Goal: Transaction & Acquisition: Subscribe to service/newsletter

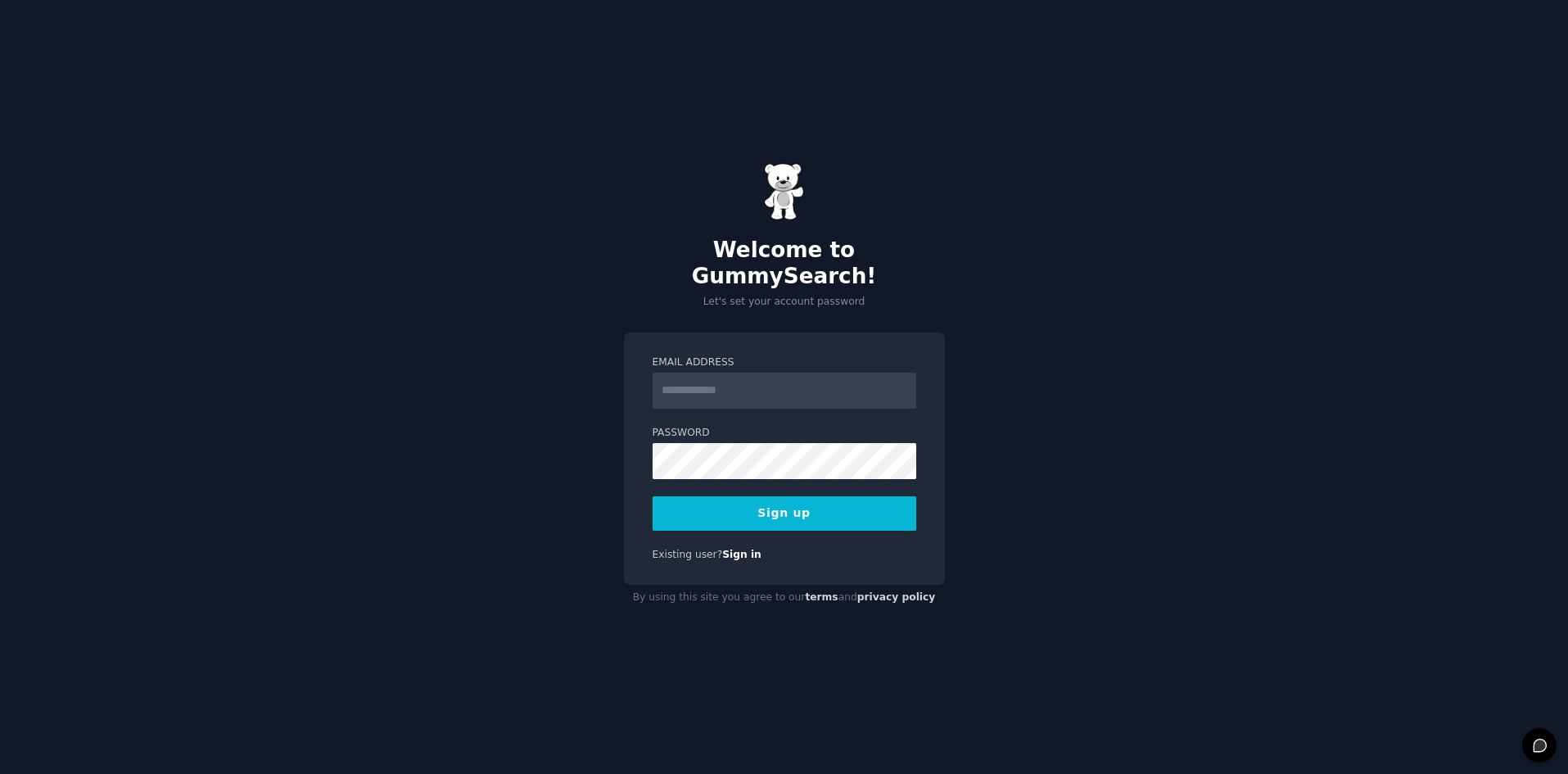
click at [702, 378] on input "Email Address" at bounding box center [784, 390] width 263 height 36
click at [684, 372] on input "Email Address" at bounding box center [784, 390] width 263 height 36
click at [1098, 288] on div "**********" at bounding box center [784, 387] width 1568 height 774
click at [777, 502] on button "Sign up" at bounding box center [784, 513] width 263 height 35
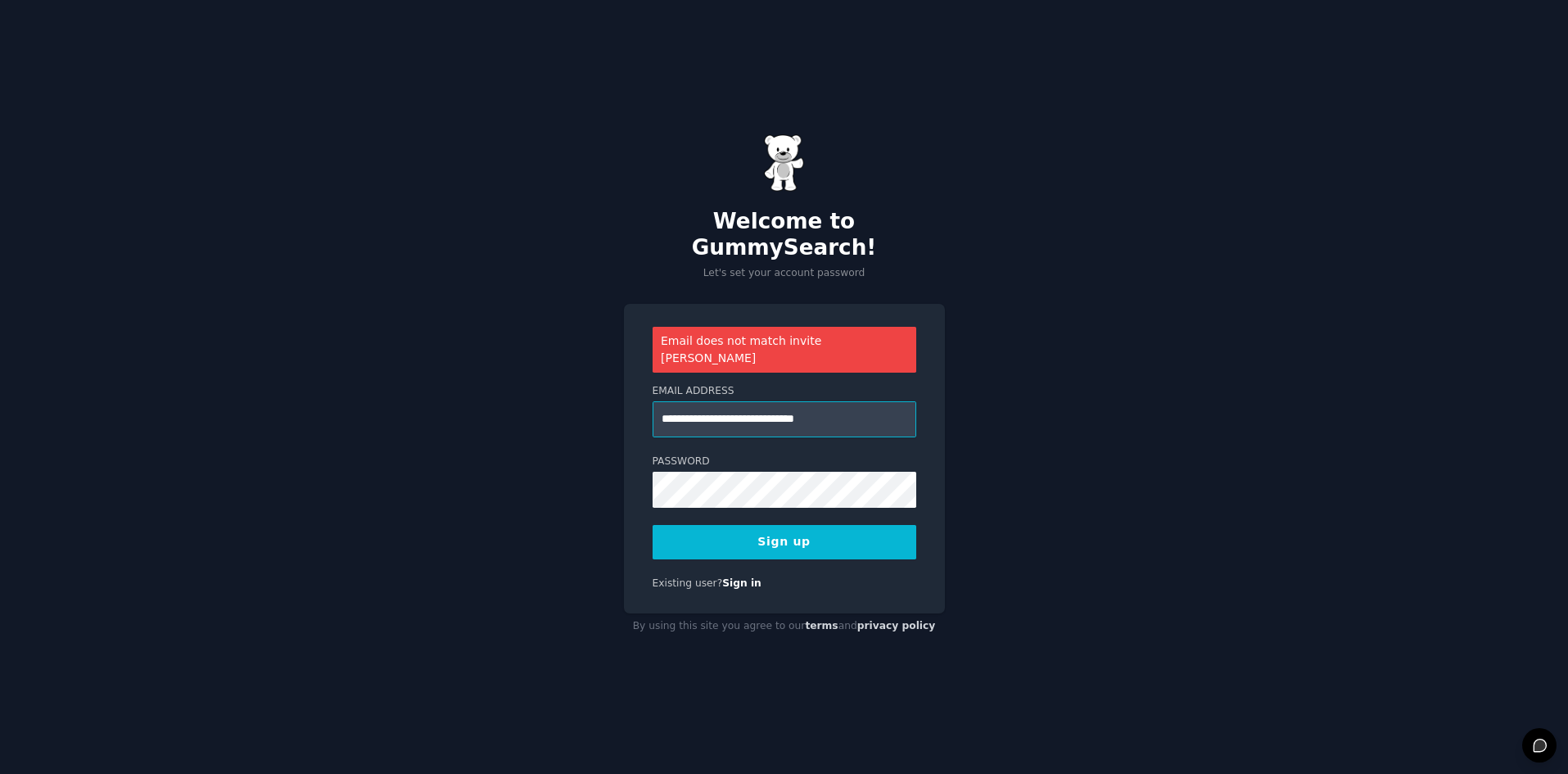
click at [730, 401] on input "**********" at bounding box center [784, 419] width 263 height 36
drag, startPoint x: 864, startPoint y: 394, endPoint x: 614, endPoint y: 401, distance: 250.1
click at [614, 401] on div "**********" at bounding box center [784, 387] width 1568 height 774
paste input "email"
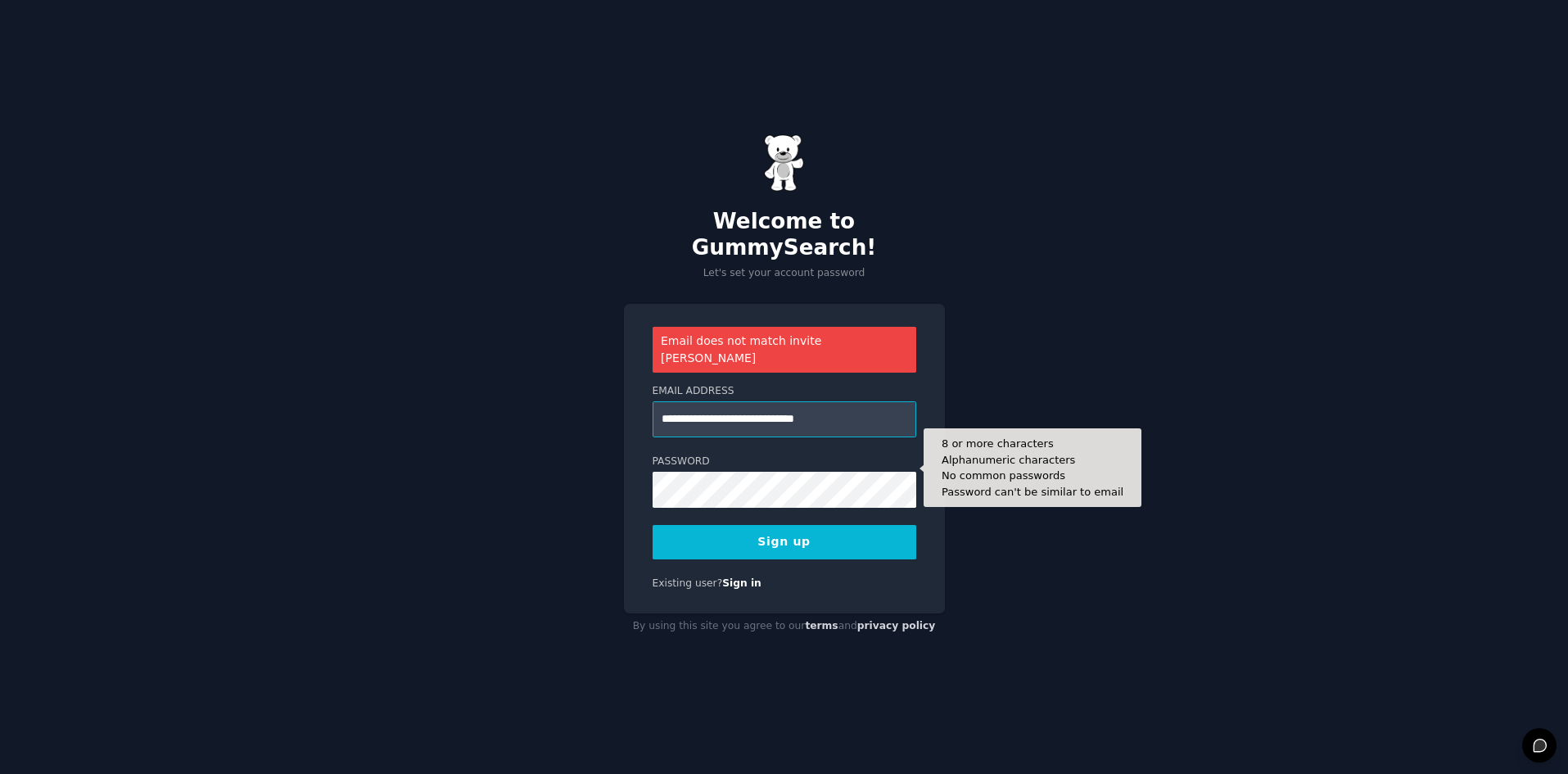
type input "**********"
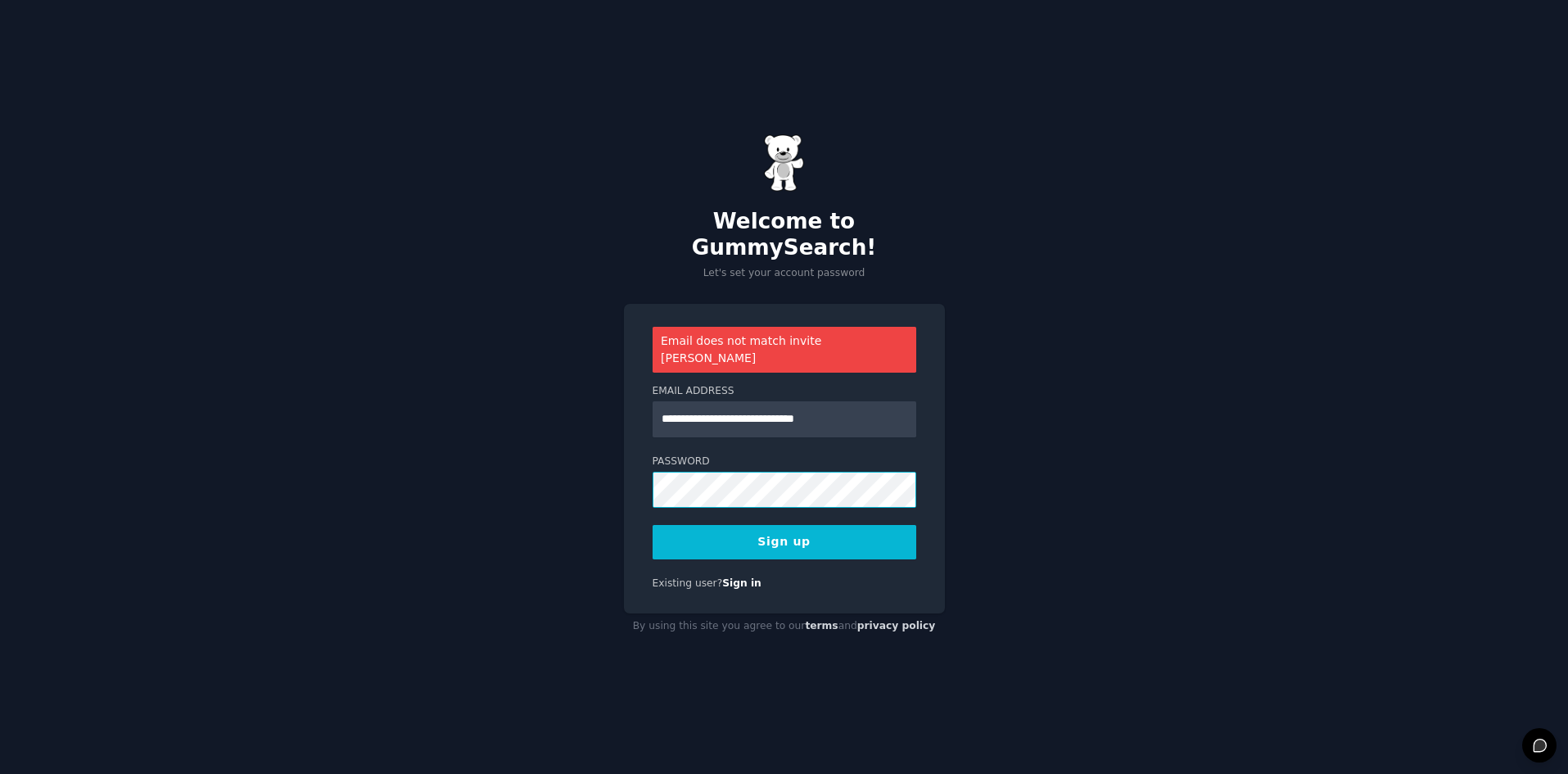
click at [594, 469] on div "**********" at bounding box center [784, 387] width 1568 height 774
click at [753, 525] on button "Sign up" at bounding box center [784, 542] width 263 height 35
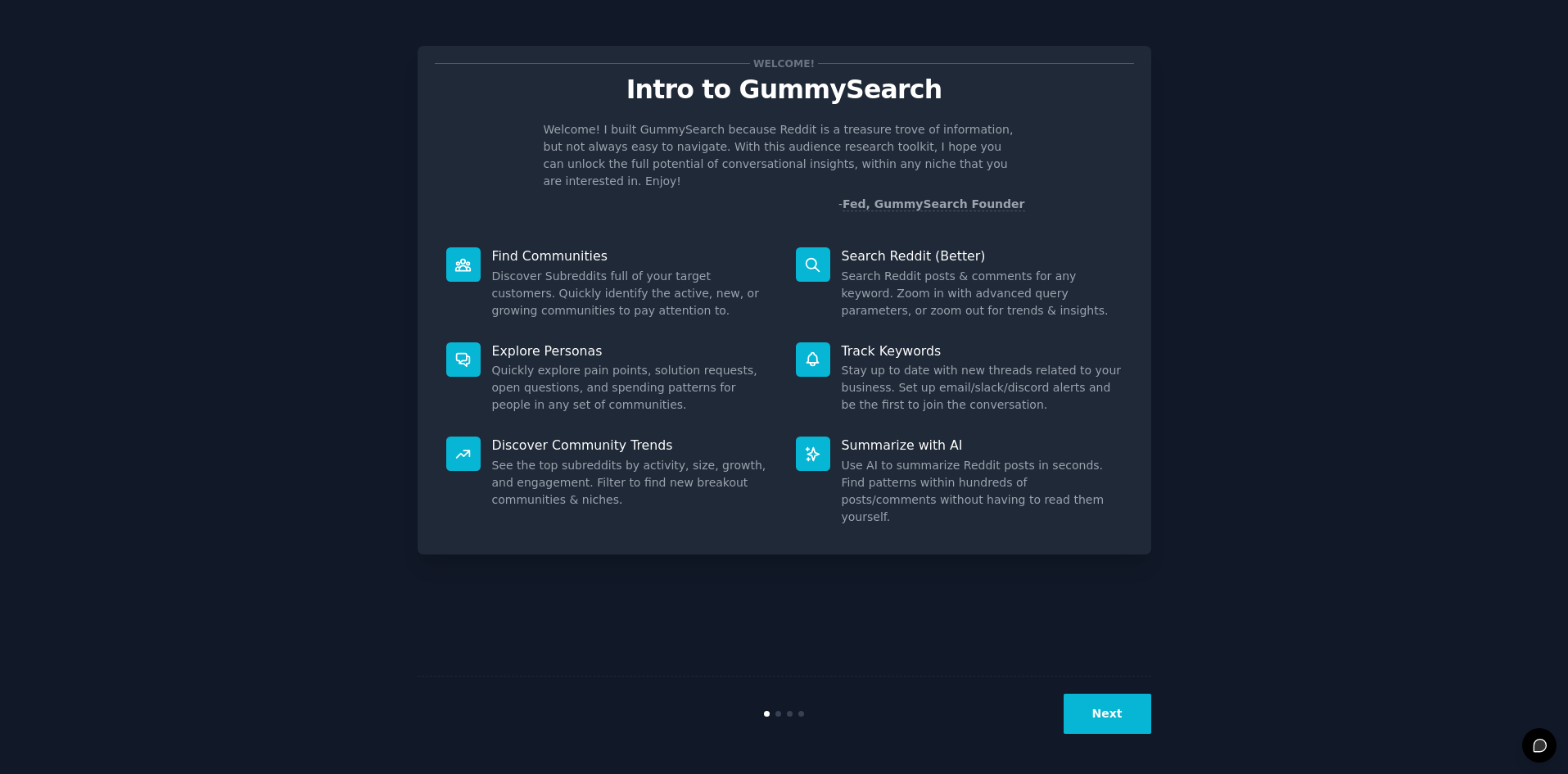
click at [1122, 716] on button "Next" at bounding box center [1108, 713] width 87 height 40
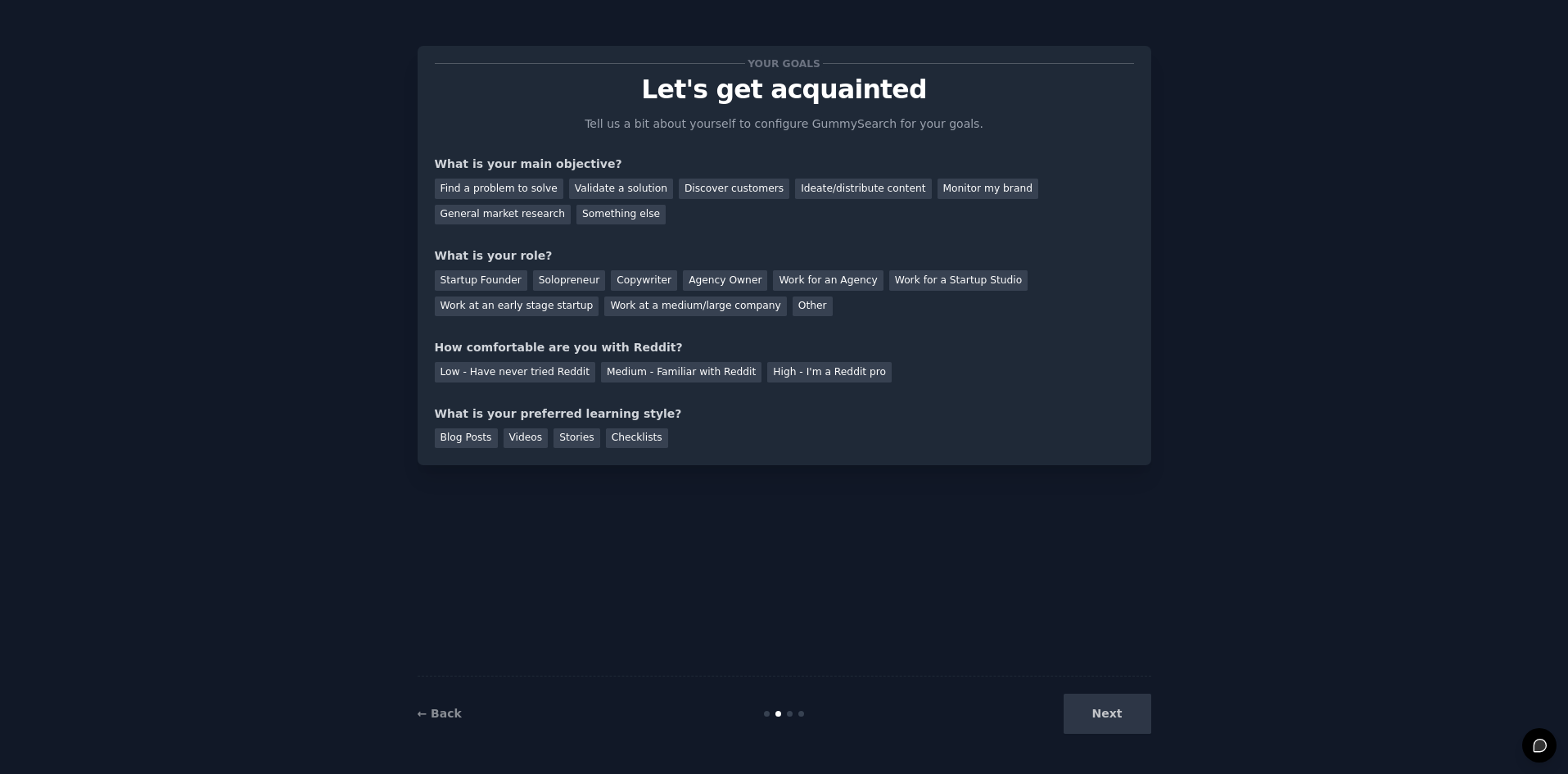
click at [1106, 704] on div "Next" at bounding box center [1028, 713] width 245 height 40
click at [1110, 714] on div "Next" at bounding box center [1028, 713] width 245 height 40
click at [515, 184] on div "Find a problem to solve" at bounding box center [499, 188] width 129 height 21
click at [564, 283] on div "Solopreneur" at bounding box center [569, 280] width 72 height 21
click at [545, 370] on div "Low - Have never tried Reddit" at bounding box center [515, 372] width 160 height 21
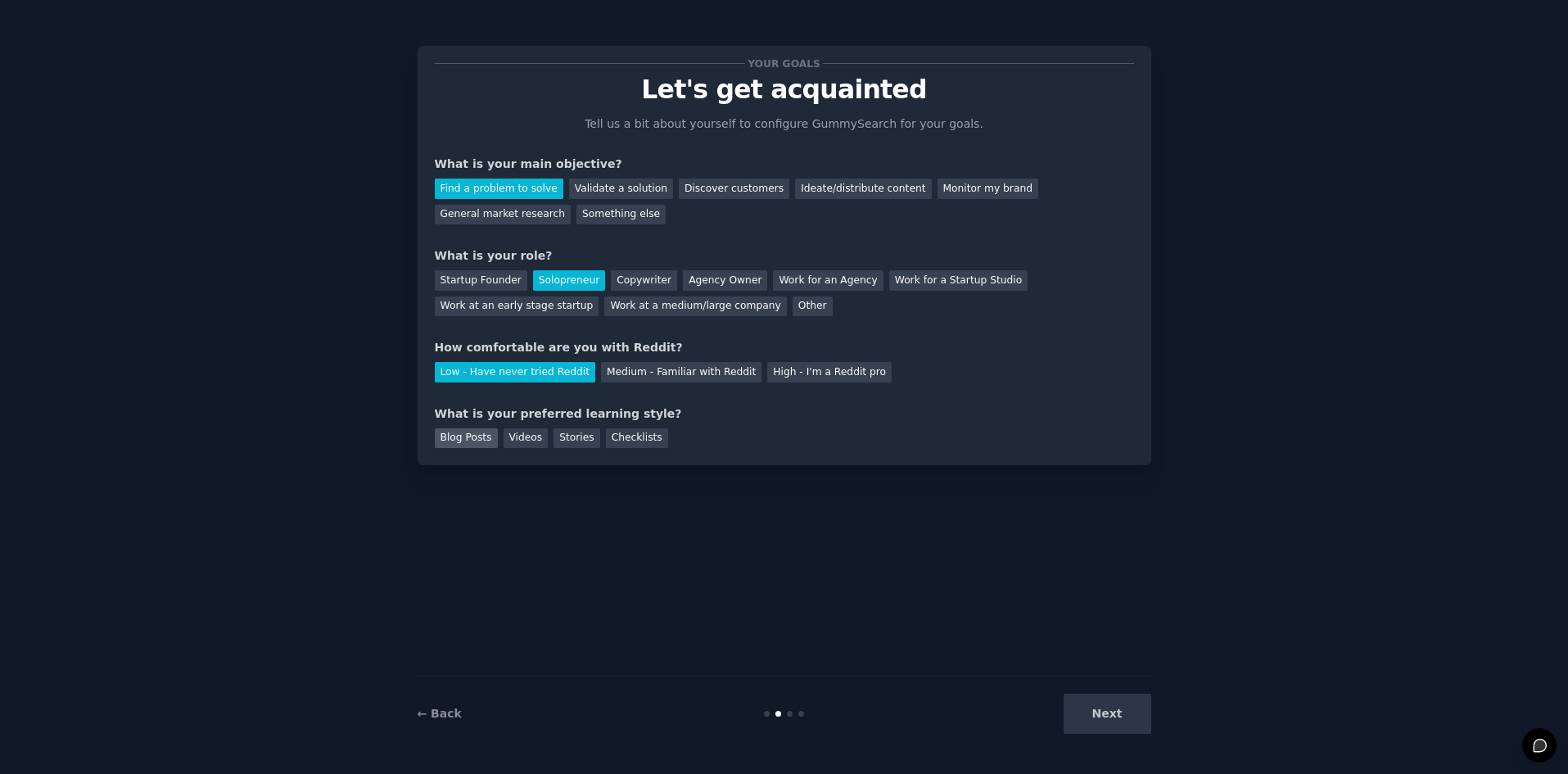
click at [474, 438] on div "Blog Posts" at bounding box center [466, 438] width 63 height 21
click at [1114, 705] on button "Next" at bounding box center [1108, 713] width 87 height 40
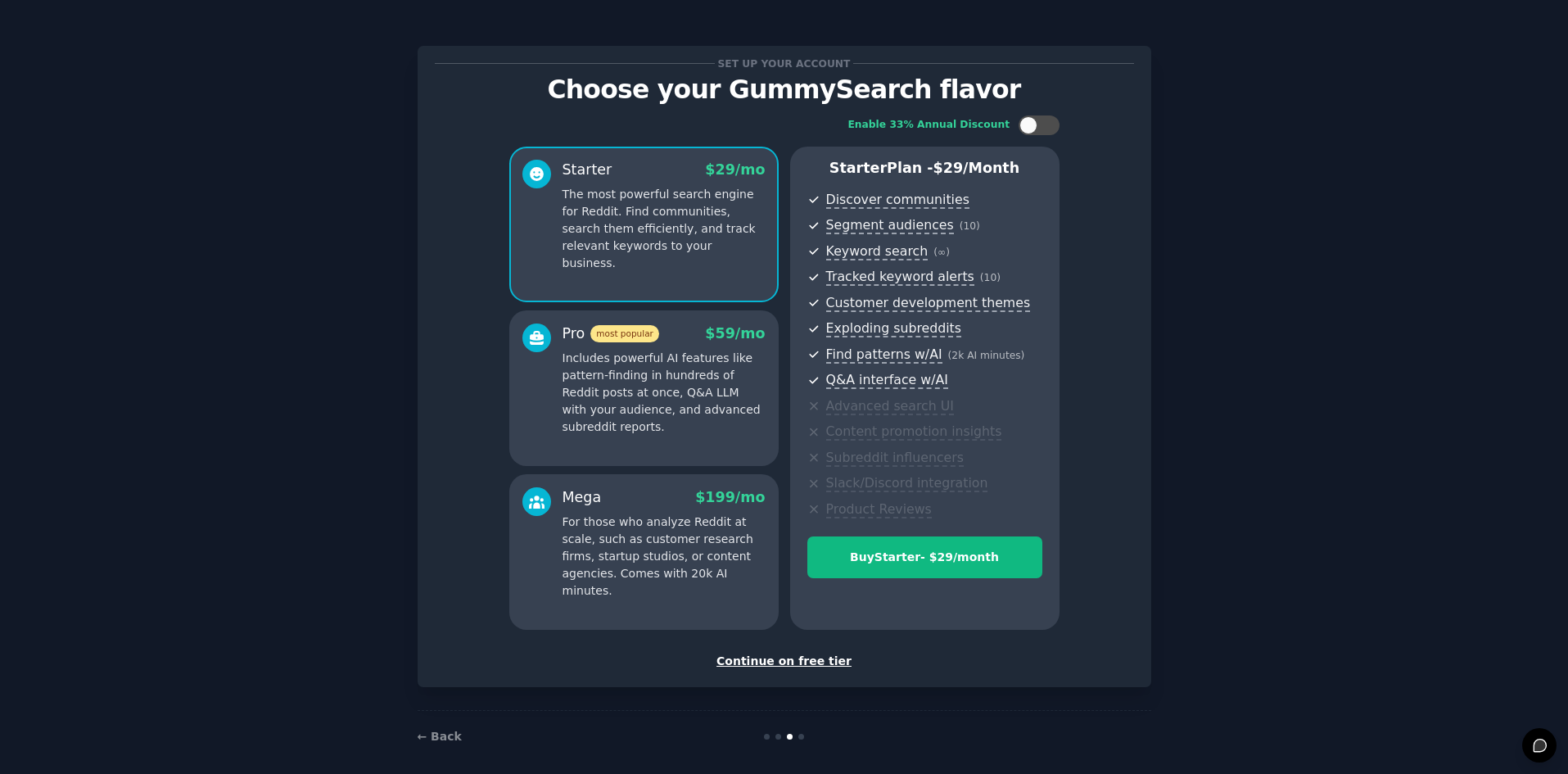
click at [809, 663] on div "Continue on free tier" at bounding box center [784, 661] width 699 height 17
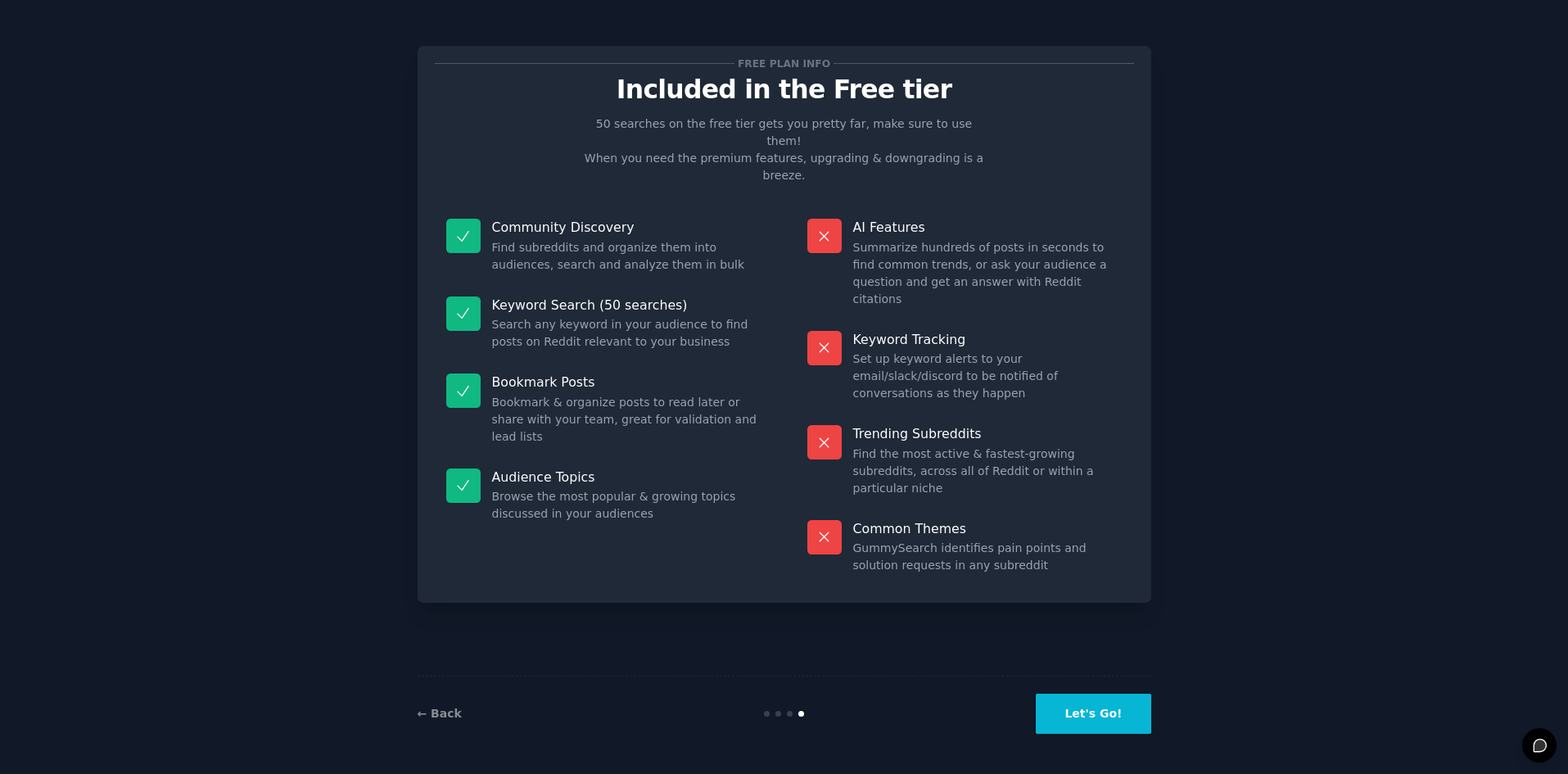
click at [1095, 708] on button "Let's Go!" at bounding box center [1093, 713] width 115 height 40
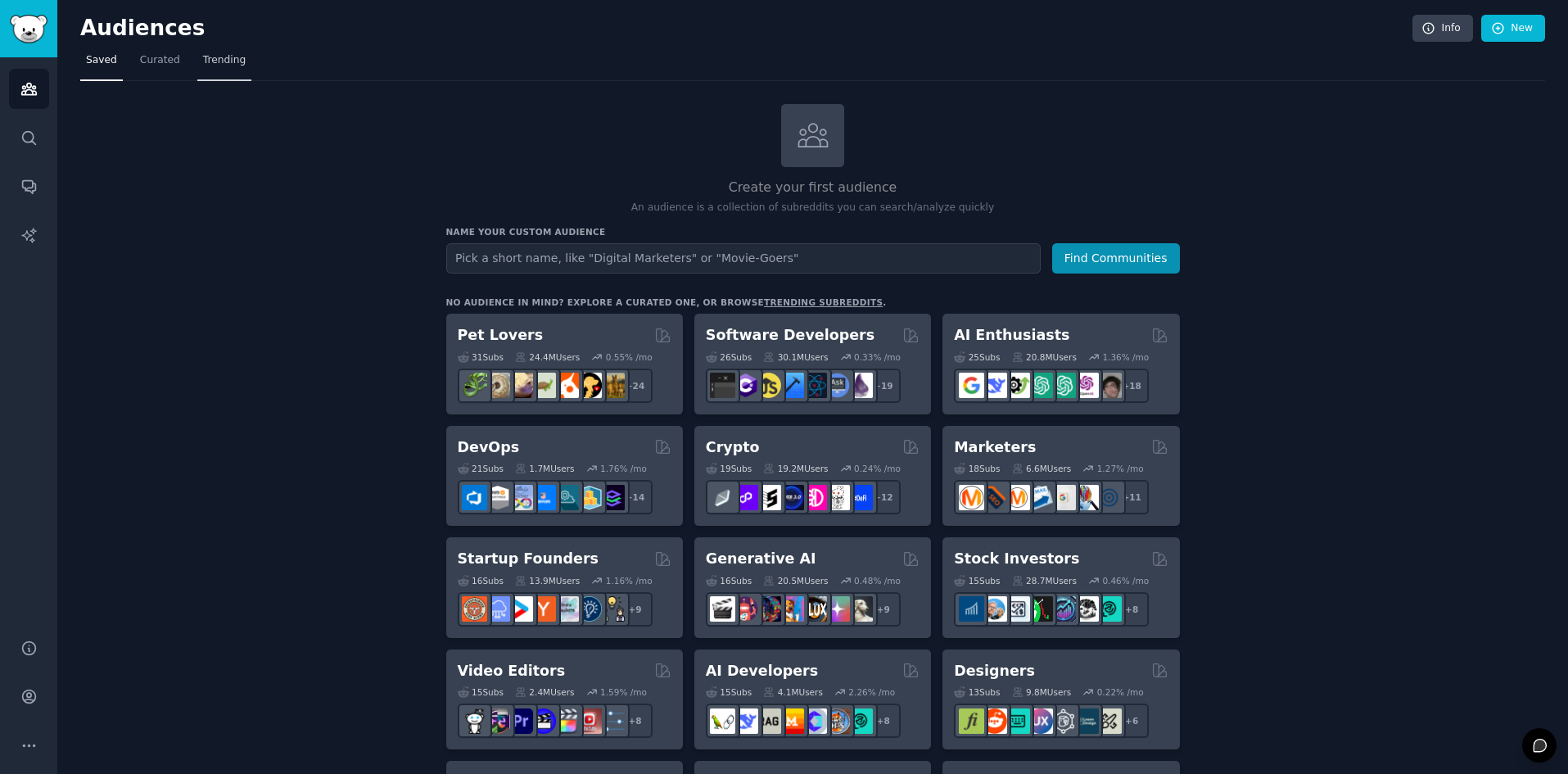
click at [229, 66] on span "Trending" at bounding box center [224, 60] width 43 height 15
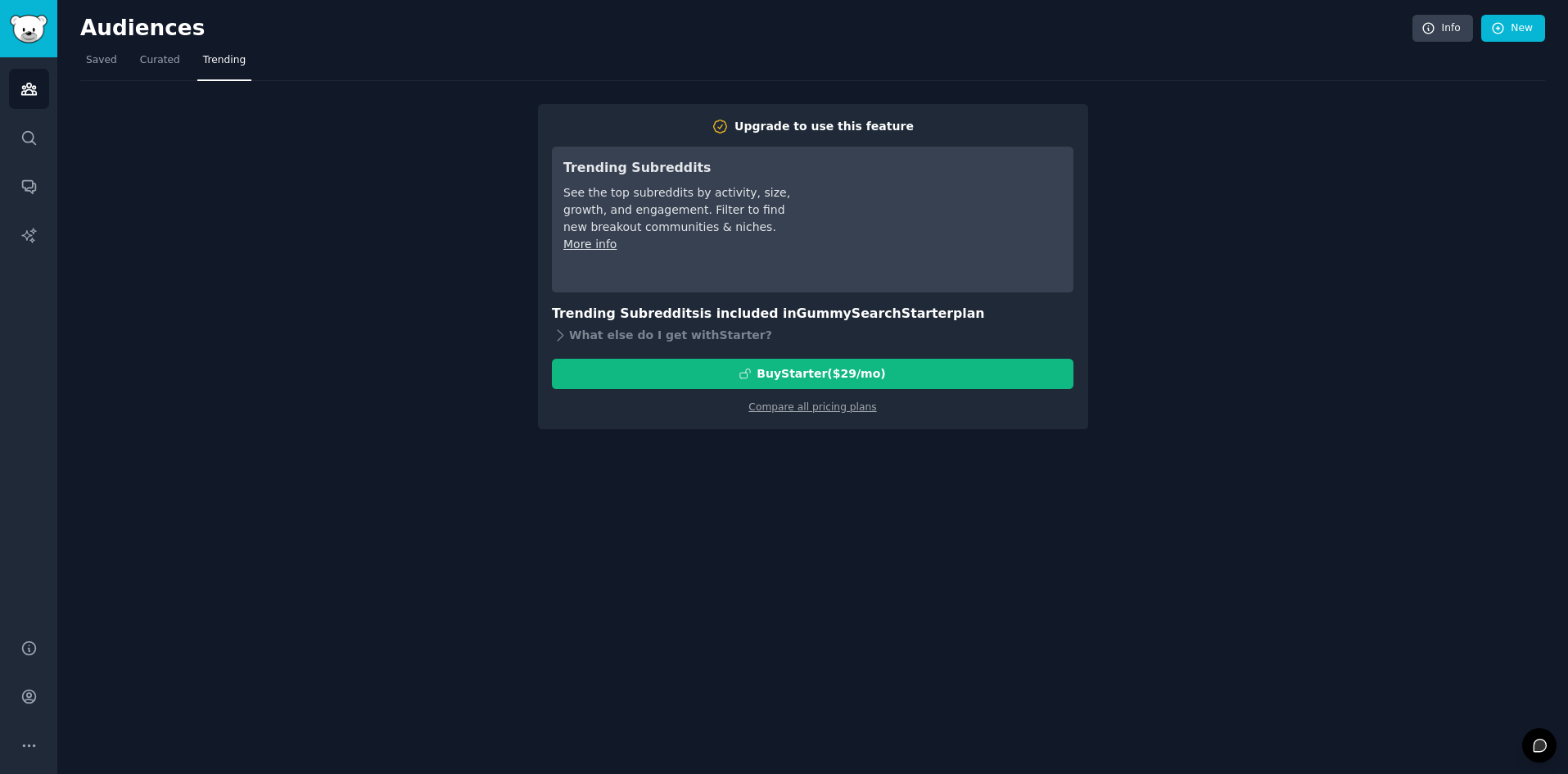
click at [1222, 276] on div "Upgrade to use this feature Trending Subreddits See the top subreddits by activ…" at bounding box center [812, 255] width 1465 height 348
click at [1188, 296] on div "Upgrade to use this feature Trending Subreddits See the top subreddits by activ…" at bounding box center [812, 255] width 1465 height 348
click at [158, 55] on span "Curated" at bounding box center [160, 60] width 40 height 15
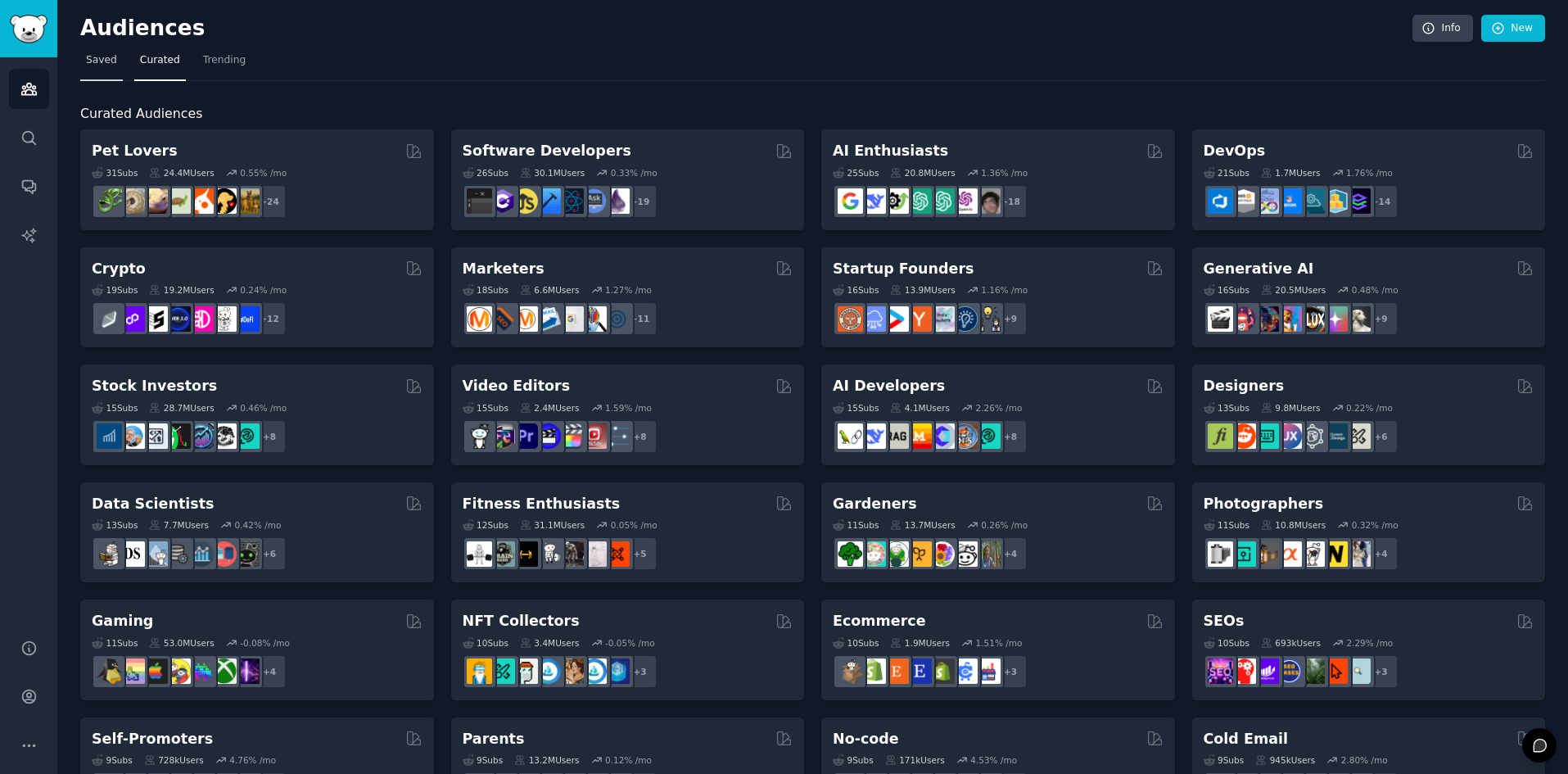
click at [92, 58] on span "Saved" at bounding box center [102, 60] width 31 height 15
